Goal: Task Accomplishment & Management: Use online tool/utility

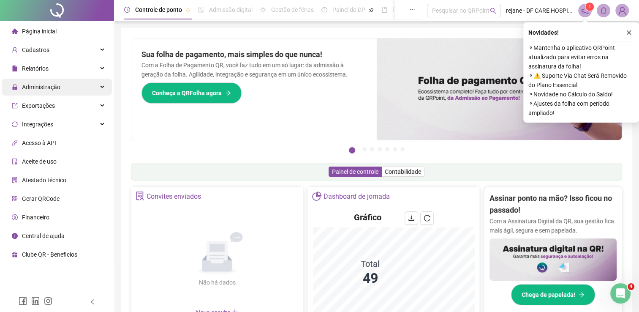
click at [107, 87] on div "Administração" at bounding box center [57, 87] width 110 height 17
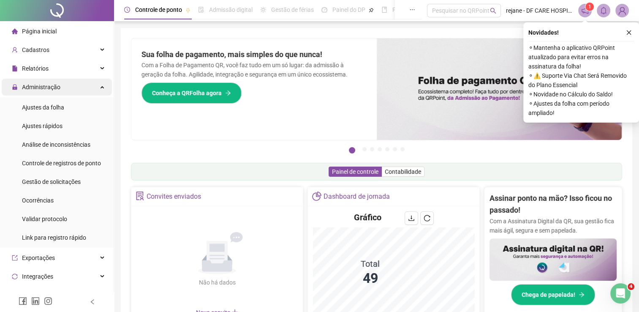
click at [95, 87] on div "Administração" at bounding box center [57, 87] width 110 height 17
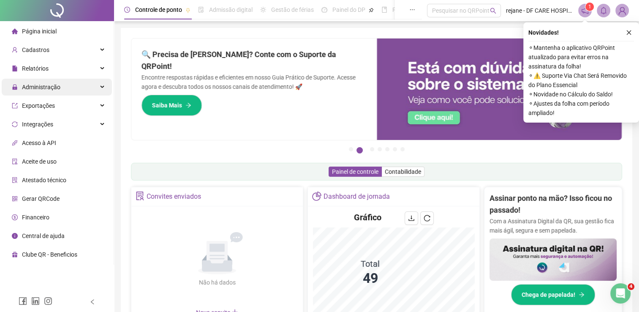
click at [104, 83] on div "Administração" at bounding box center [57, 87] width 110 height 17
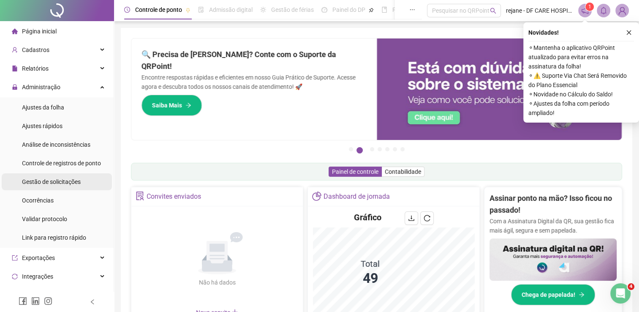
click at [62, 184] on span "Gestão de solicitações" at bounding box center [51, 181] width 59 height 7
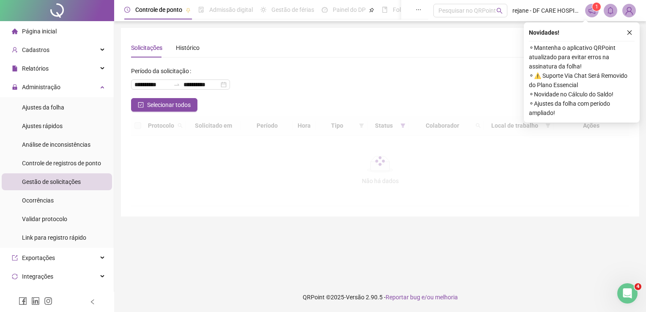
click at [62, 184] on span "Gestão de solicitações" at bounding box center [51, 181] width 59 height 7
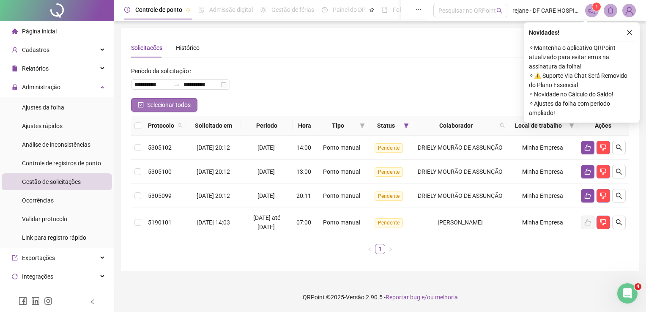
click at [151, 109] on button "Selecionar todos" at bounding box center [164, 105] width 66 height 14
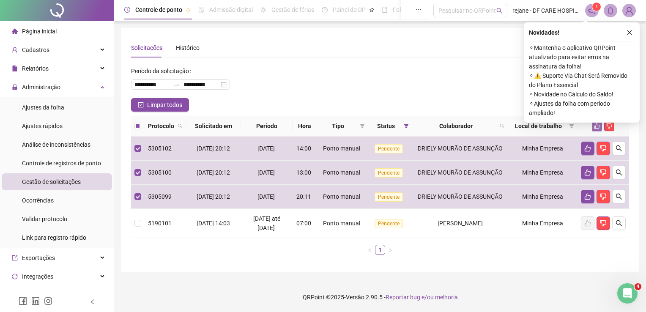
click at [596, 125] on icon "like" at bounding box center [596, 125] width 5 height 5
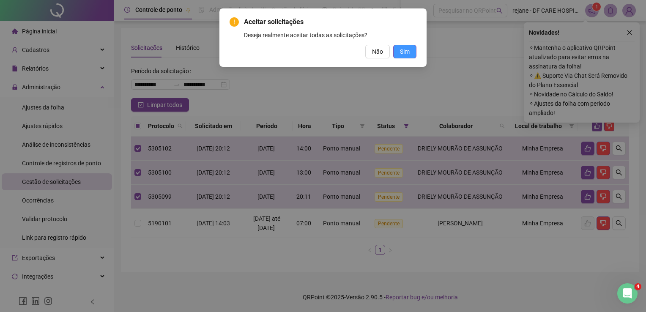
click at [410, 46] on button "Sim" at bounding box center [404, 52] width 23 height 14
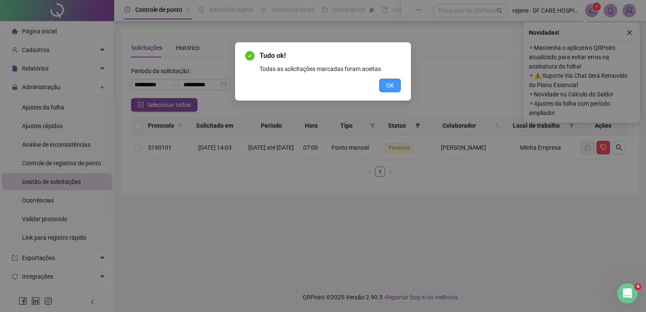
click at [394, 85] on button "OK" at bounding box center [390, 86] width 22 height 14
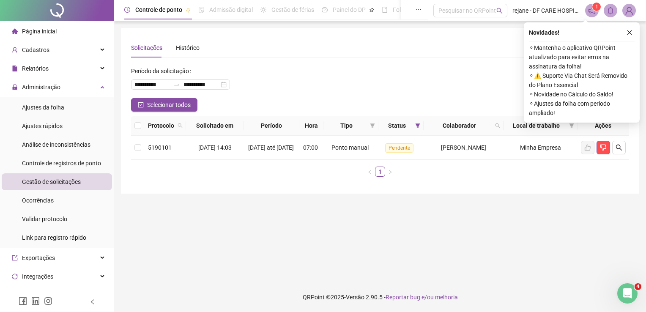
click at [433, 79] on div "**********" at bounding box center [380, 81] width 498 height 34
